Goal: Find specific page/section: Find specific page/section

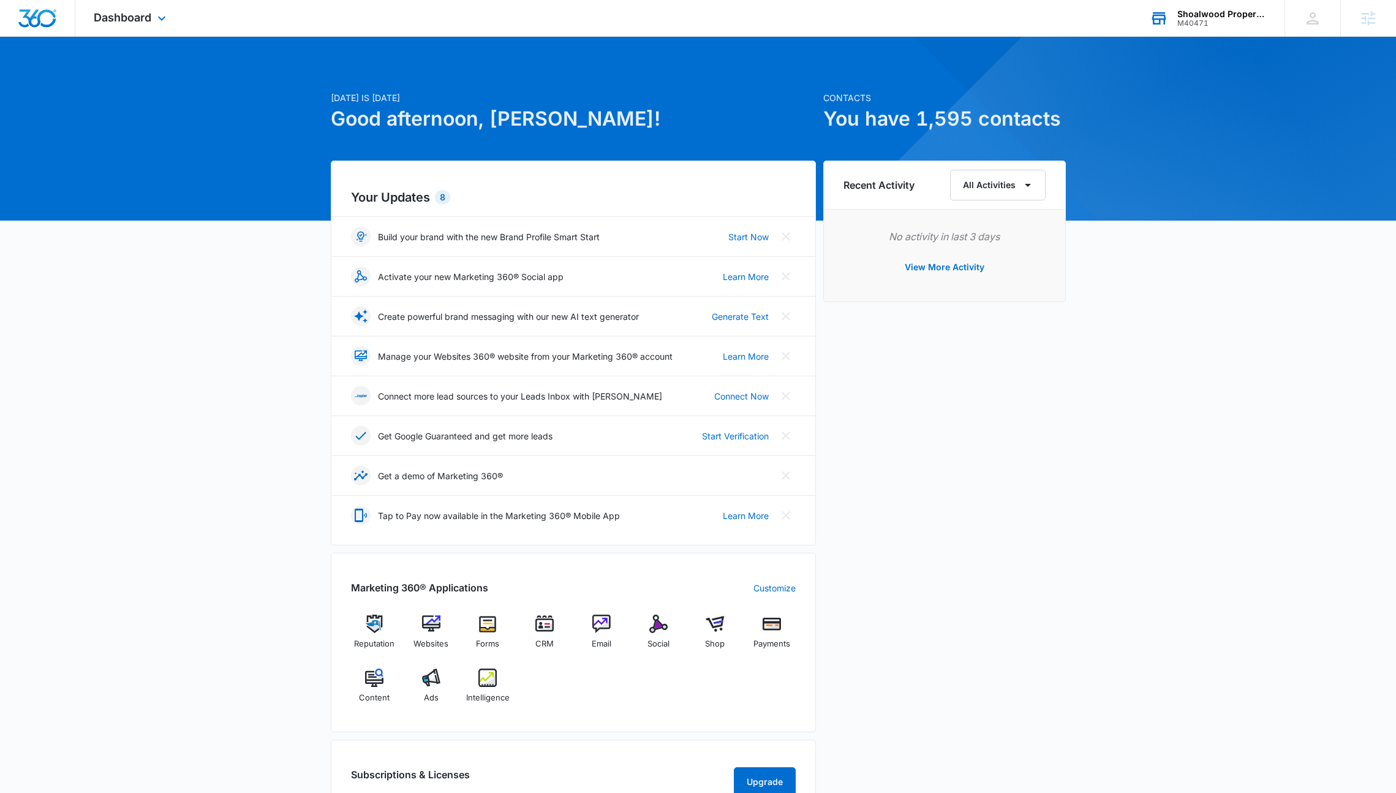
click at [1213, 17] on div "Shoalwood Properties" at bounding box center [1222, 14] width 89 height 10
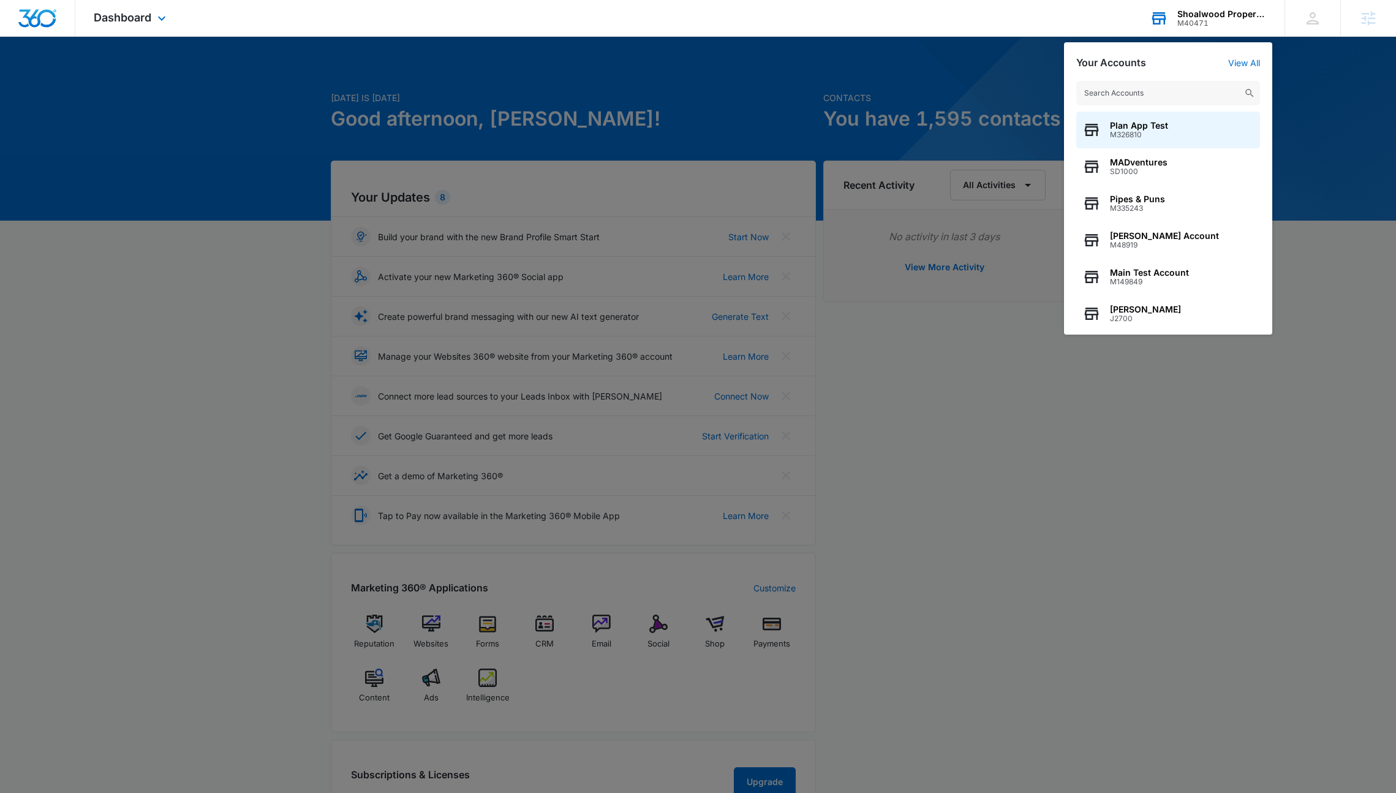
click at [1144, 88] on input "text" at bounding box center [1169, 93] width 184 height 25
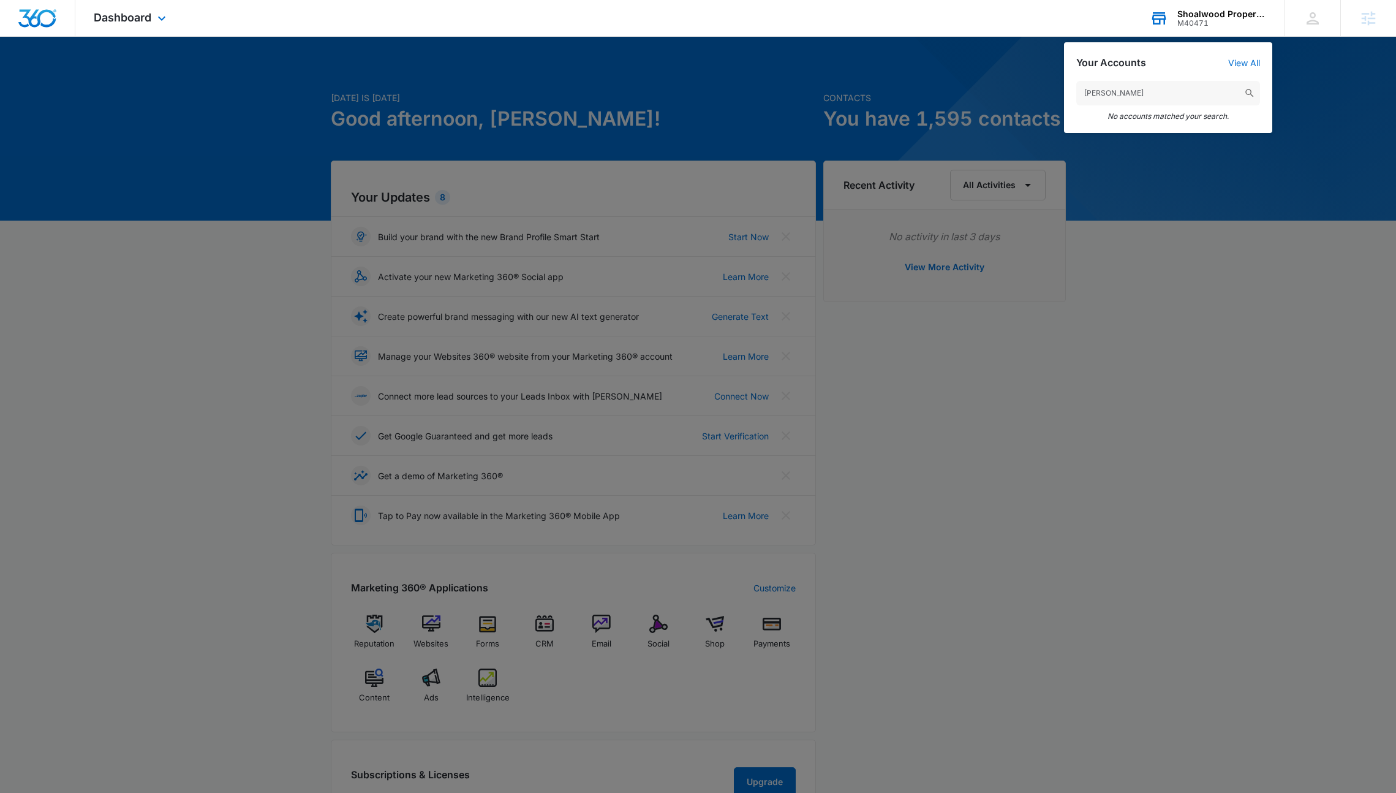
type input "[PERSON_NAME]"
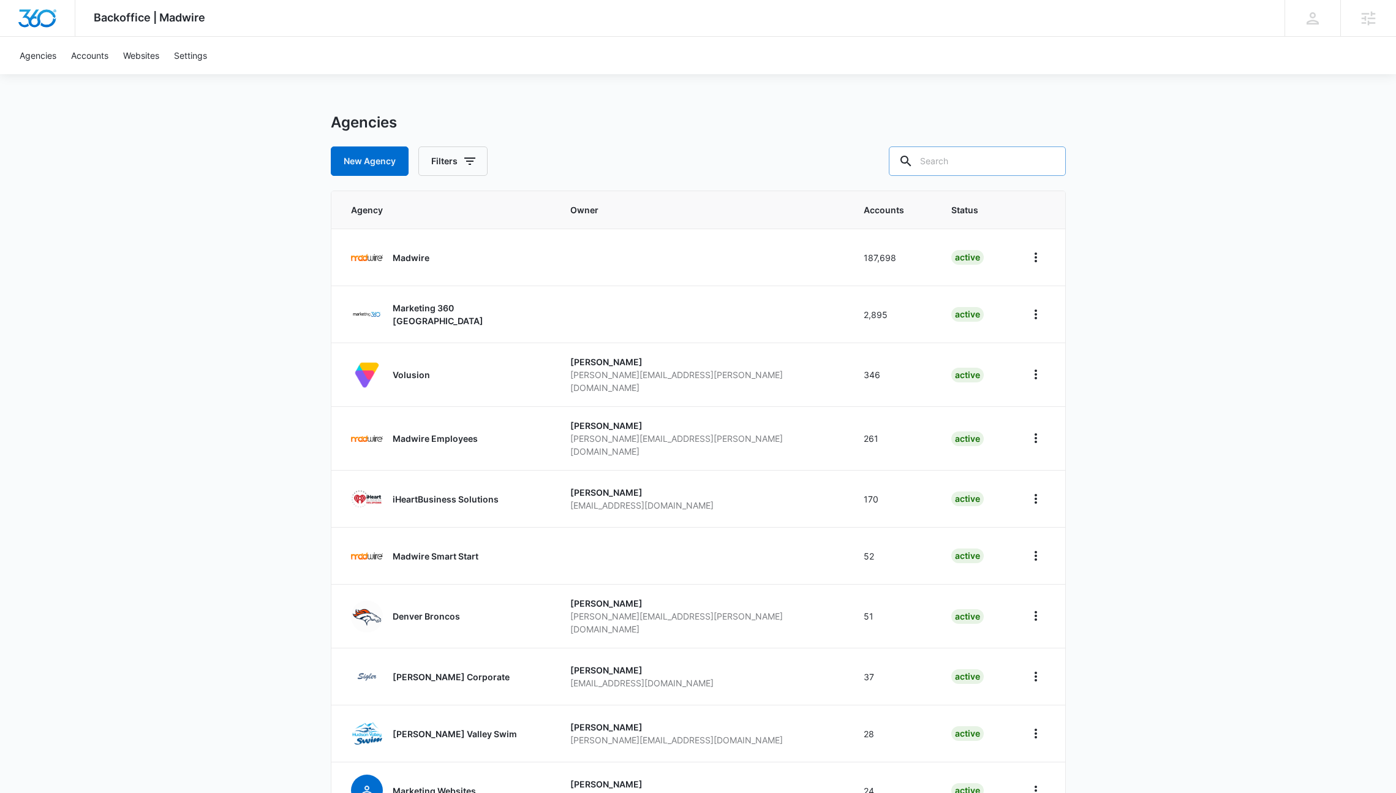
click at [979, 154] on input "text" at bounding box center [977, 160] width 177 height 29
click at [102, 64] on link "Accounts" at bounding box center [90, 55] width 52 height 37
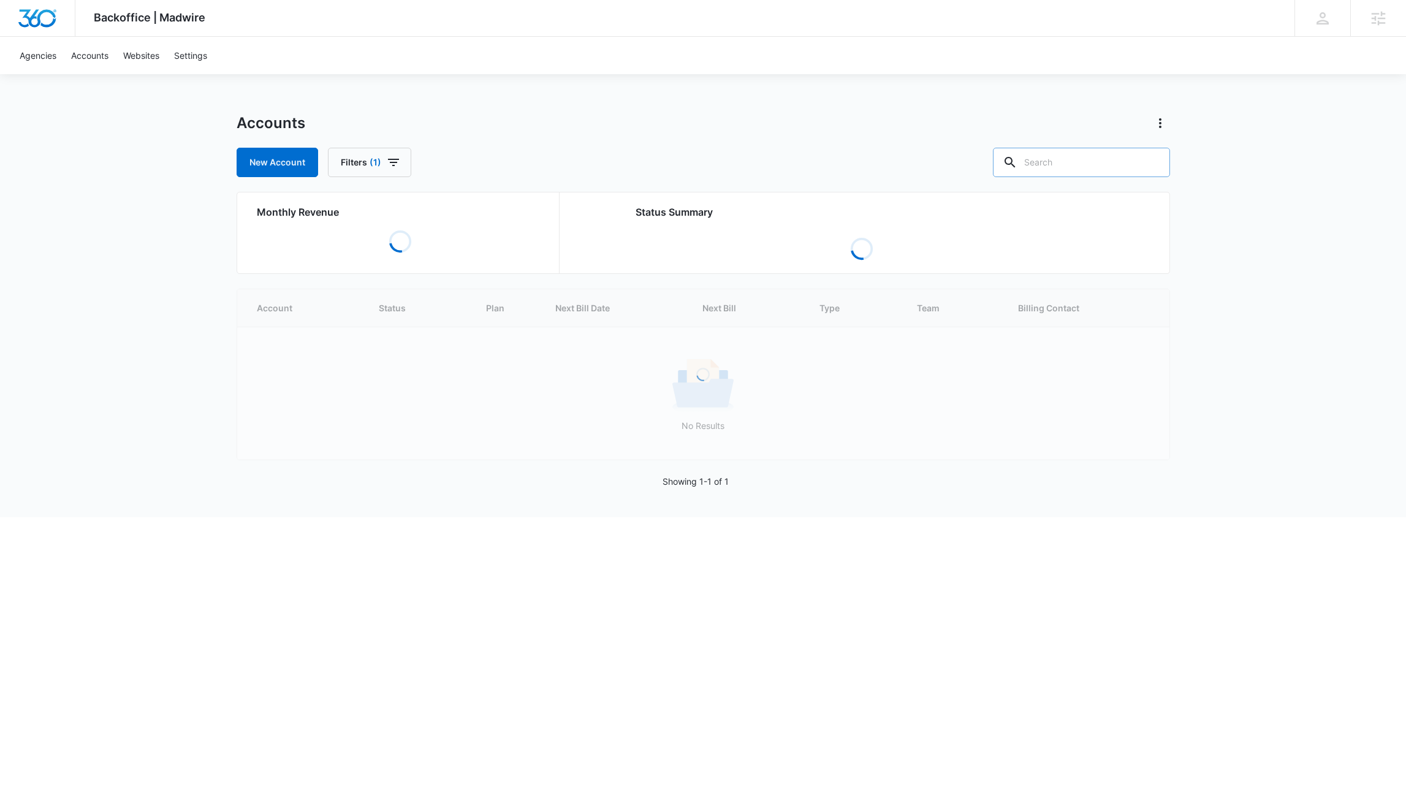
click at [1086, 161] on input "text" at bounding box center [1081, 162] width 177 height 29
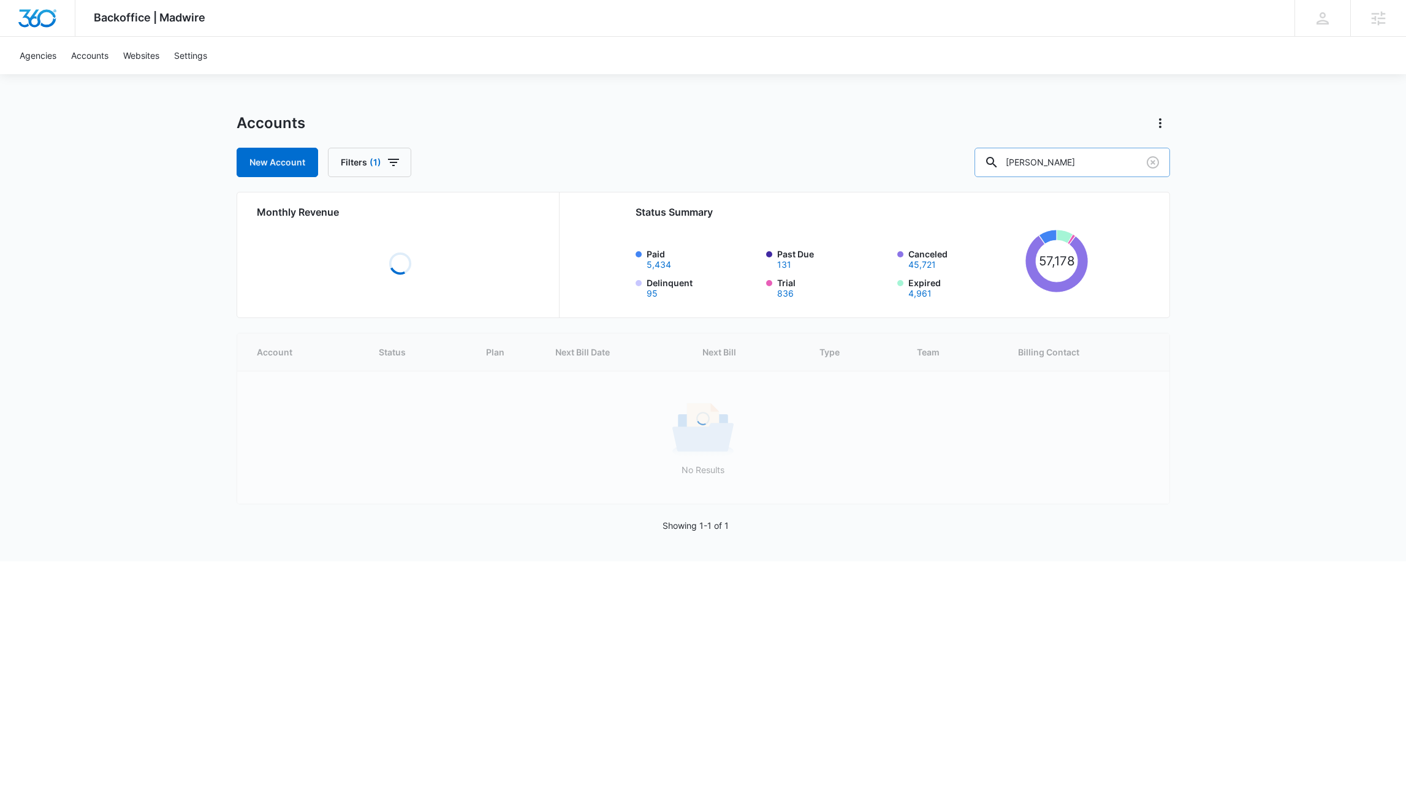
type input "Hunter fitch"
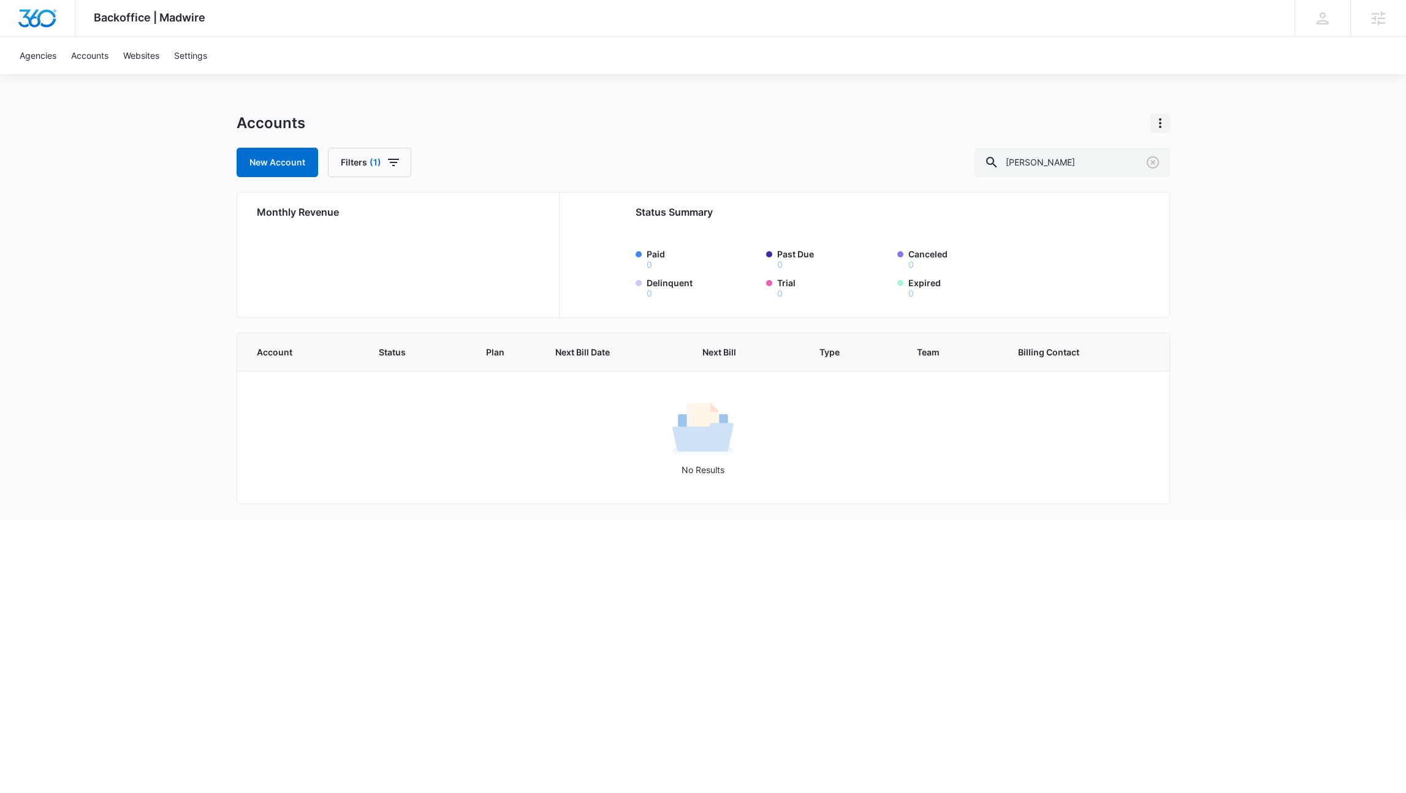
click at [1160, 124] on icon "Actions" at bounding box center [1159, 123] width 15 height 15
click at [1170, 154] on link "View Archived Accounts" at bounding box center [1213, 157] width 97 height 10
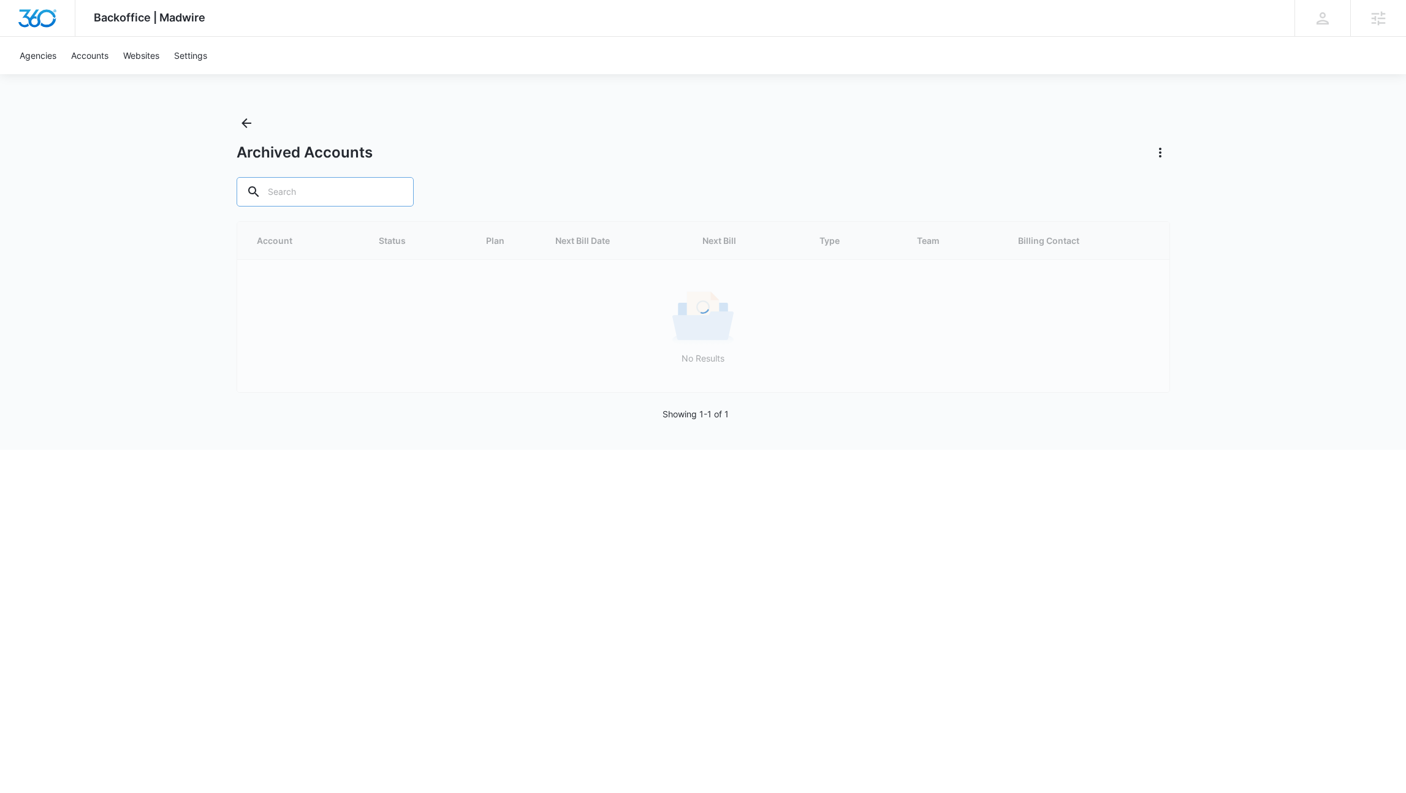
click at [298, 187] on input "text" at bounding box center [324, 191] width 177 height 29
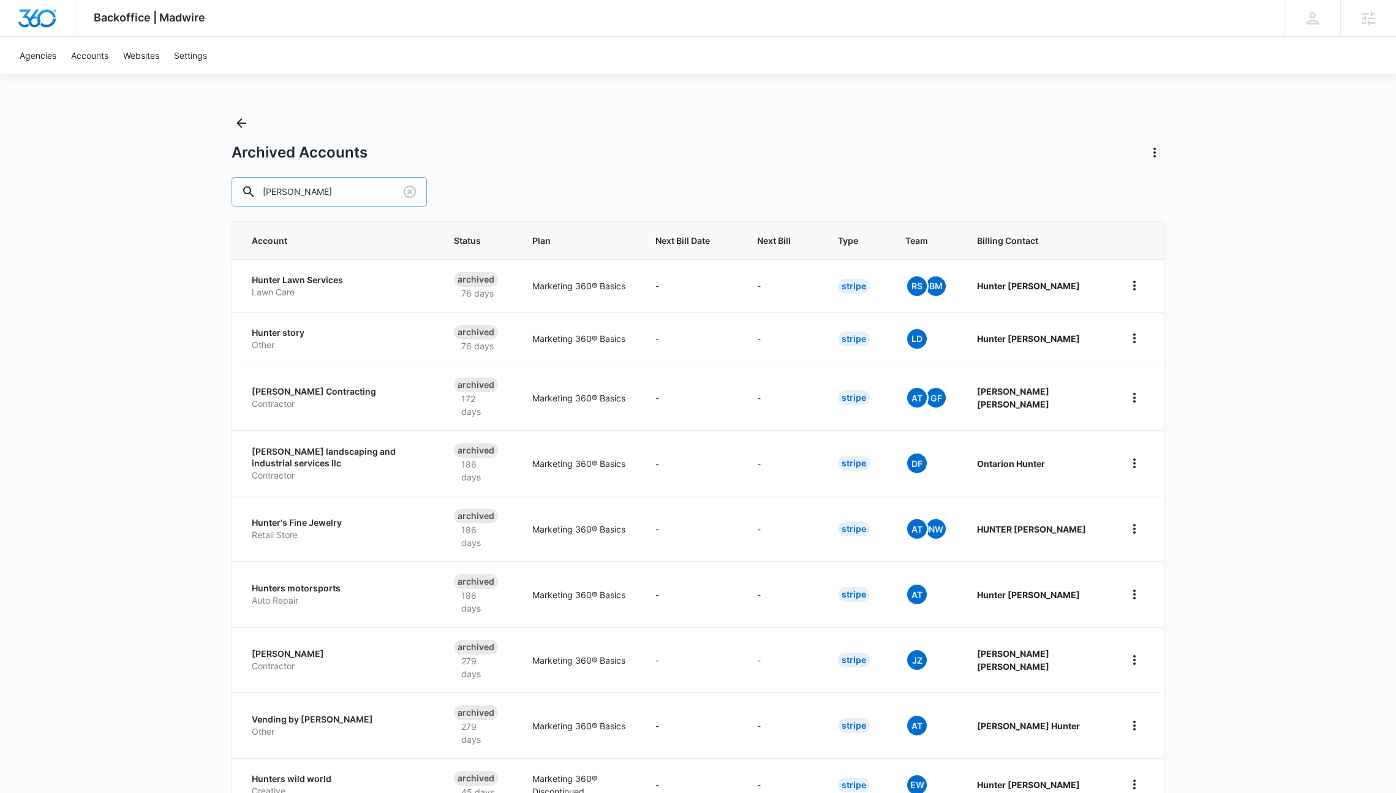
type input "hunter fitch"
